Goal: Transaction & Acquisition: Purchase product/service

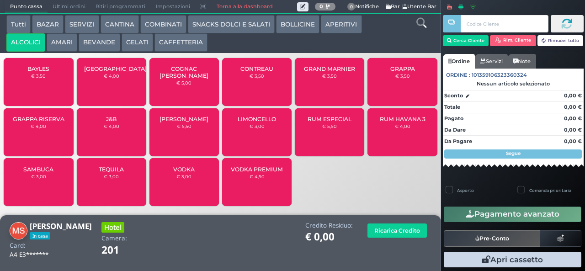
click at [412, 72] on span "GRAPPA" at bounding box center [402, 68] width 25 height 7
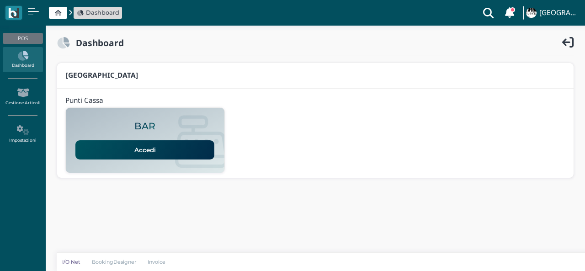
click at [189, 145] on link "Accedi" at bounding box center [144, 149] width 139 height 19
click at [188, 148] on link "Accedi" at bounding box center [144, 149] width 139 height 19
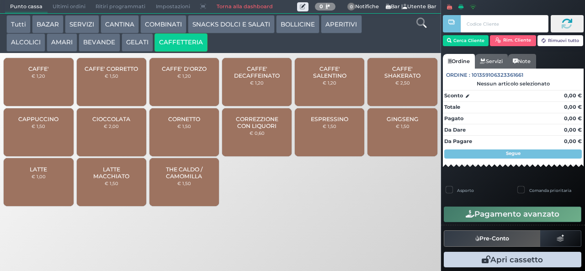
click at [29, 42] on button "ALCOLICI" at bounding box center [25, 42] width 39 height 18
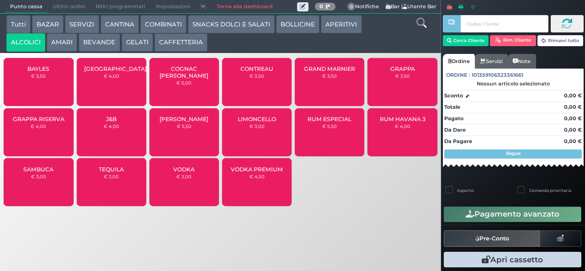
click at [44, 129] on small "€ 4,00" at bounding box center [39, 125] width 16 height 5
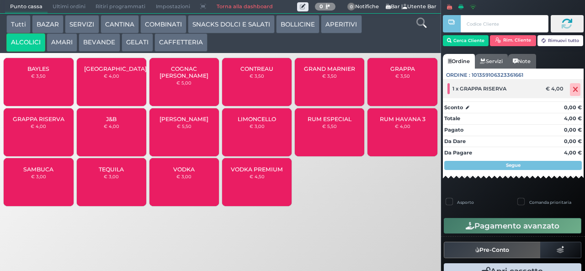
click at [572, 90] on icon at bounding box center [574, 90] width 5 height 0
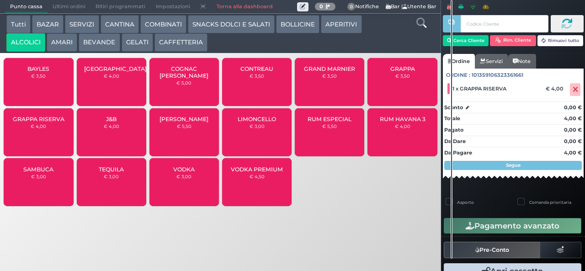
click at [396, 78] on div "GRAPPA € 3,50" at bounding box center [401, 82] width 69 height 48
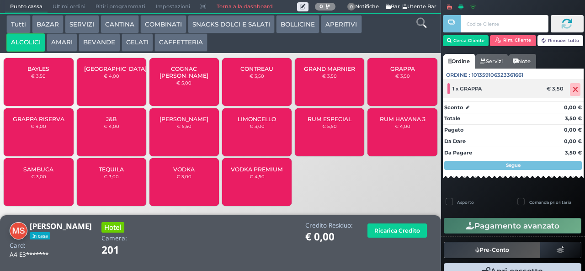
click at [572, 90] on icon at bounding box center [574, 90] width 5 height 0
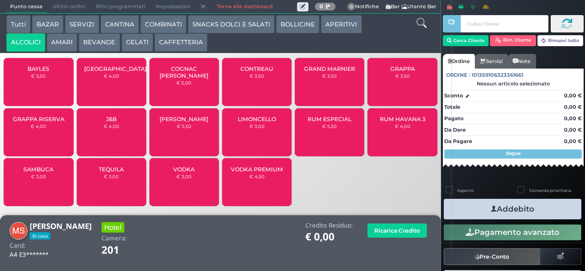
click at [26, 122] on span "GRAPPA RISERVA" at bounding box center [39, 119] width 52 height 7
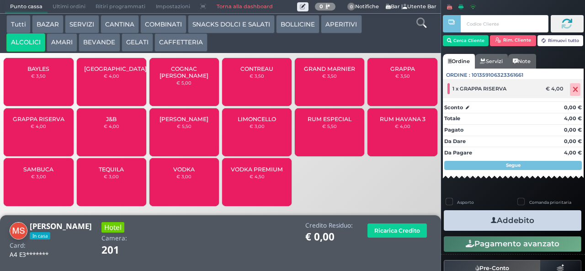
click at [572, 90] on icon at bounding box center [574, 90] width 5 height 0
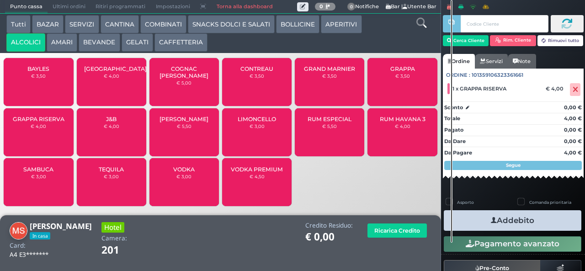
click at [425, 72] on div "GRAPPA € 3,50" at bounding box center [401, 82] width 69 height 48
click at [540, 216] on button "Addebito" at bounding box center [511, 220] width 137 height 21
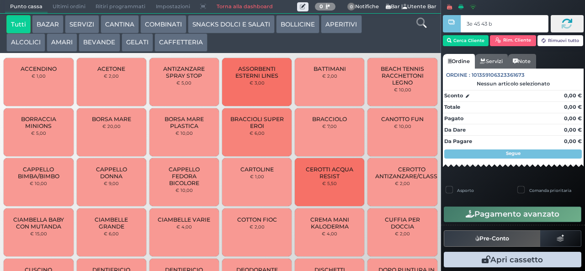
type input "3e 45 43 b9"
click at [205, 30] on button "SNACKS DOLCI E SALATI" at bounding box center [231, 24] width 87 height 18
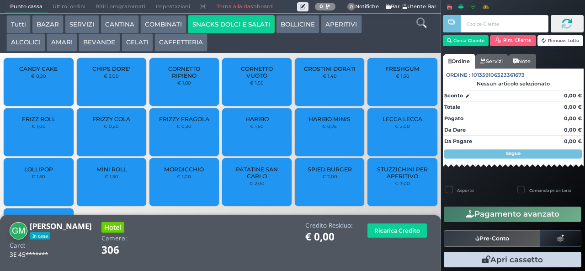
click at [309, 72] on span "CROSTINI DORATI" at bounding box center [330, 68] width 52 height 7
click at [304, 72] on span "CROSTINI DORATI" at bounding box center [330, 68] width 52 height 7
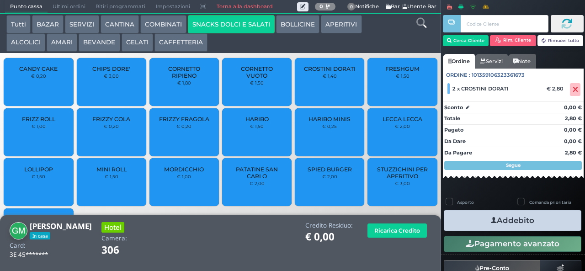
click at [237, 179] on span "PATATINE SAN CARLO" at bounding box center [257, 173] width 54 height 14
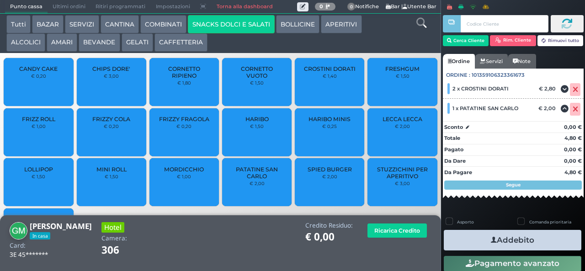
click at [475, 238] on button "Addebito" at bounding box center [511, 240] width 137 height 21
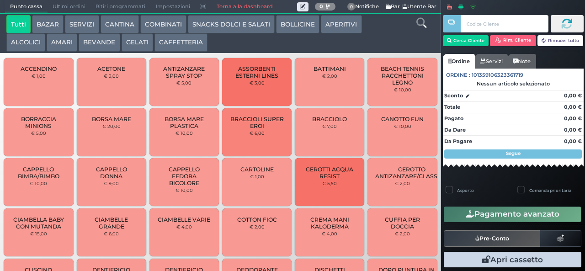
click at [190, 42] on button "CAFFETTERIA" at bounding box center [180, 42] width 53 height 18
